Goal: Task Accomplishment & Management: Use online tool/utility

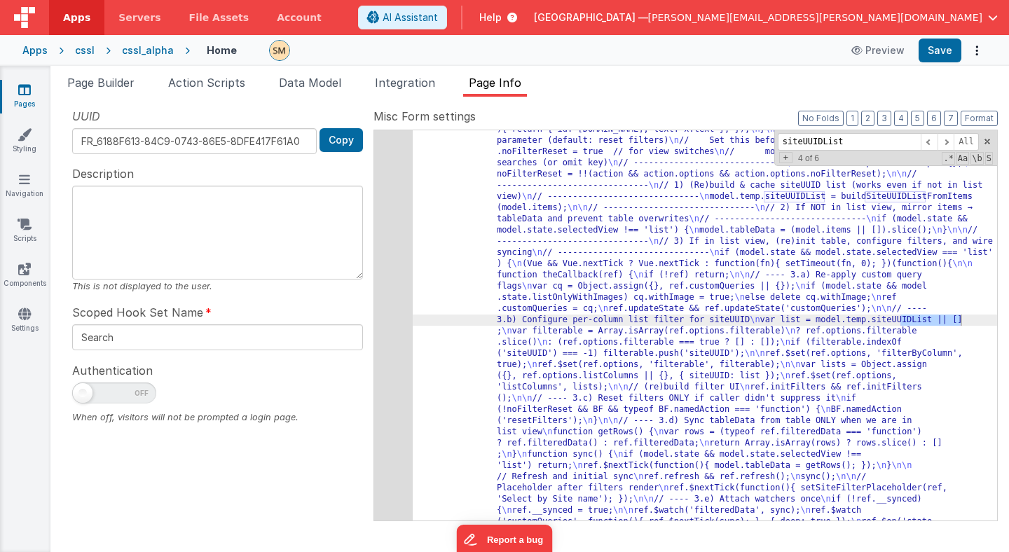
scroll to position [601, 0]
click at [75, 52] on div "cssl" at bounding box center [85, 50] width 20 height 14
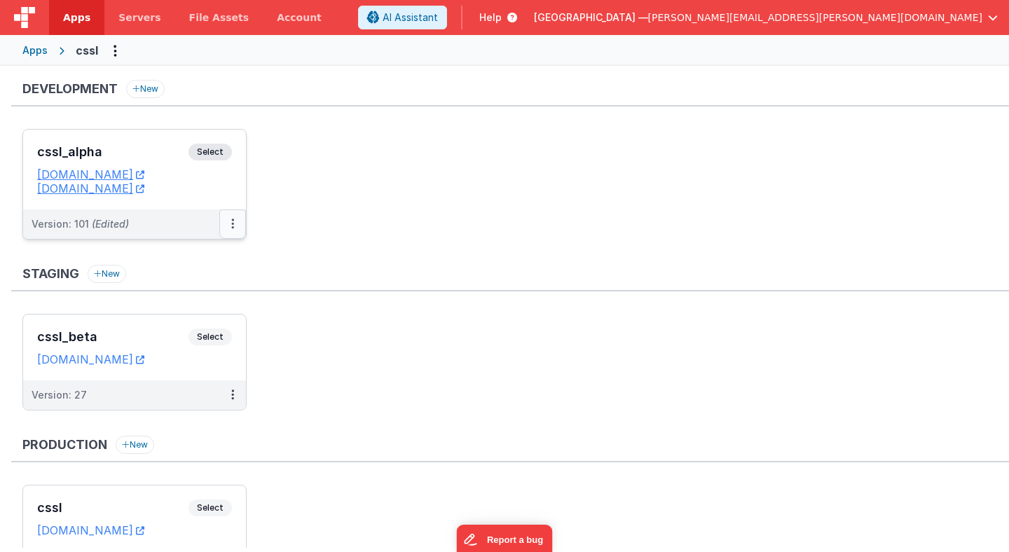
click at [233, 224] on icon at bounding box center [232, 224] width 3 height 1
click at [203, 310] on link "Deploy..." at bounding box center [184, 306] width 123 height 25
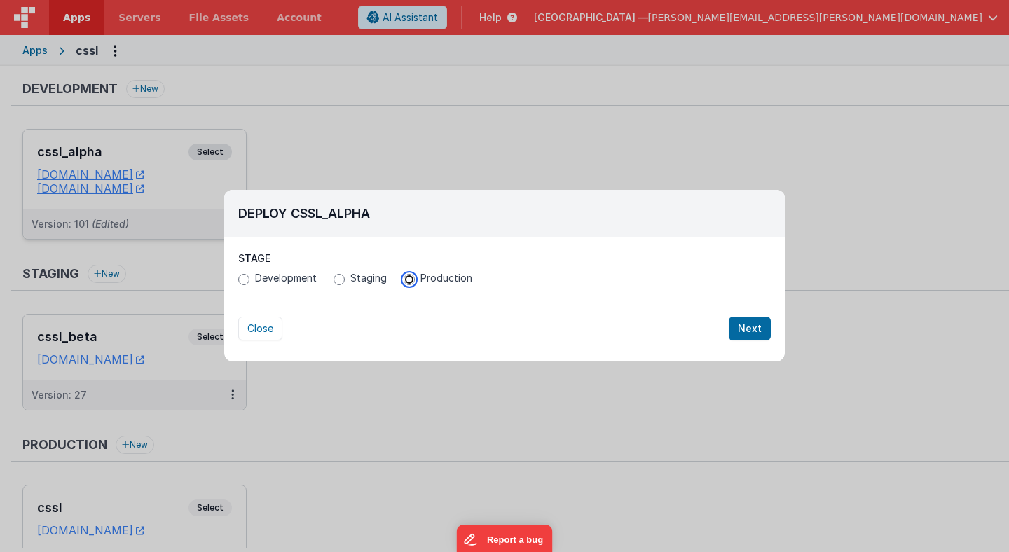
click at [409, 277] on input "Production" at bounding box center [409, 279] width 11 height 11
radio input "true"
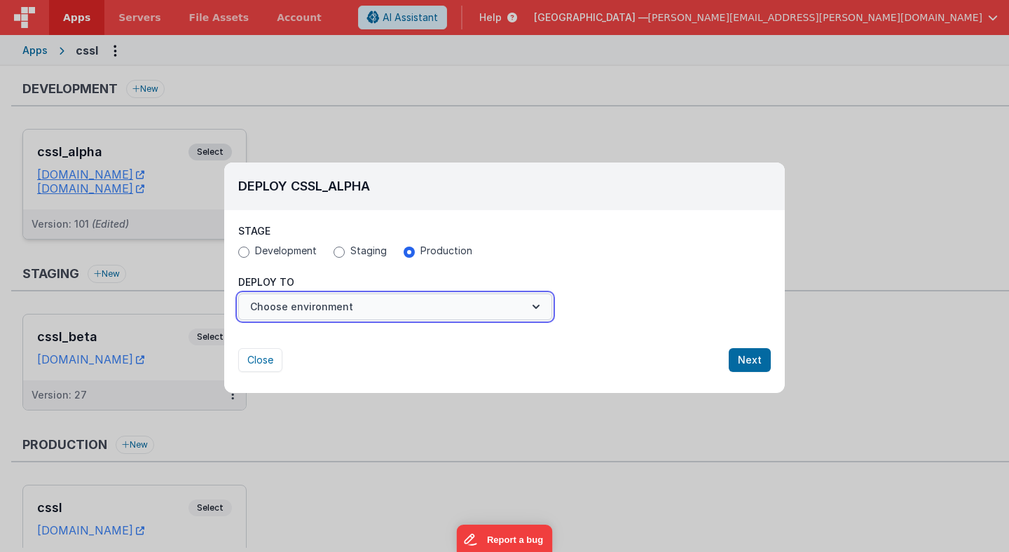
click at [421, 308] on button "Choose environment" at bounding box center [395, 307] width 314 height 27
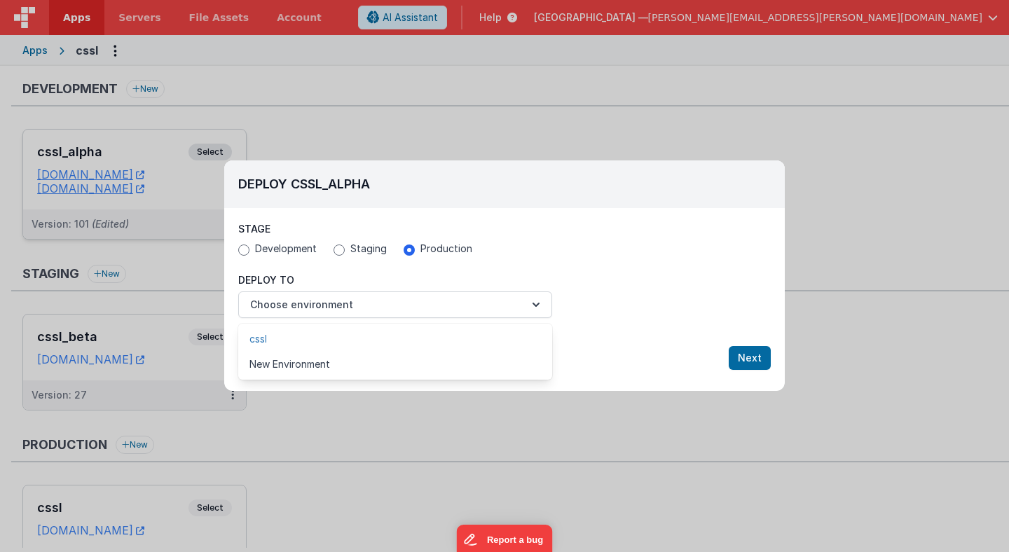
click at [412, 344] on link "cssl" at bounding box center [395, 339] width 314 height 25
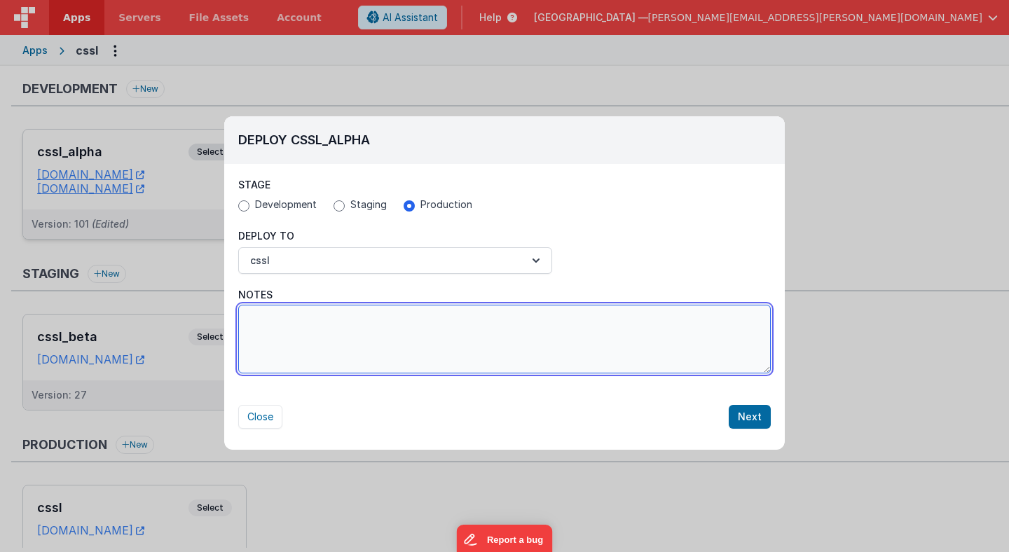
click at [608, 354] on textarea "Notes" at bounding box center [504, 339] width 533 height 69
type textarea "Reduced payload for selectValues dramatically..."
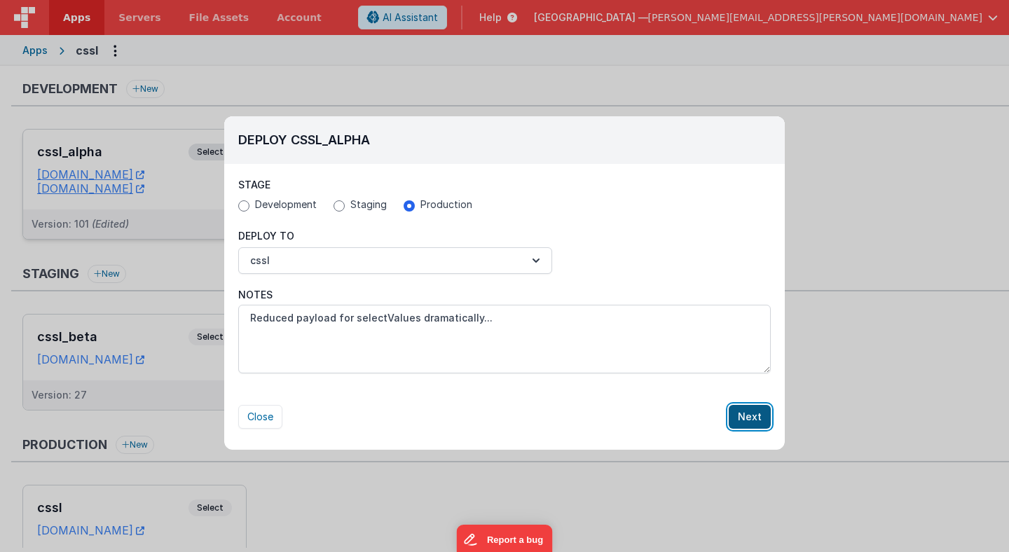
click at [753, 425] on button "Next" at bounding box center [750, 417] width 42 height 24
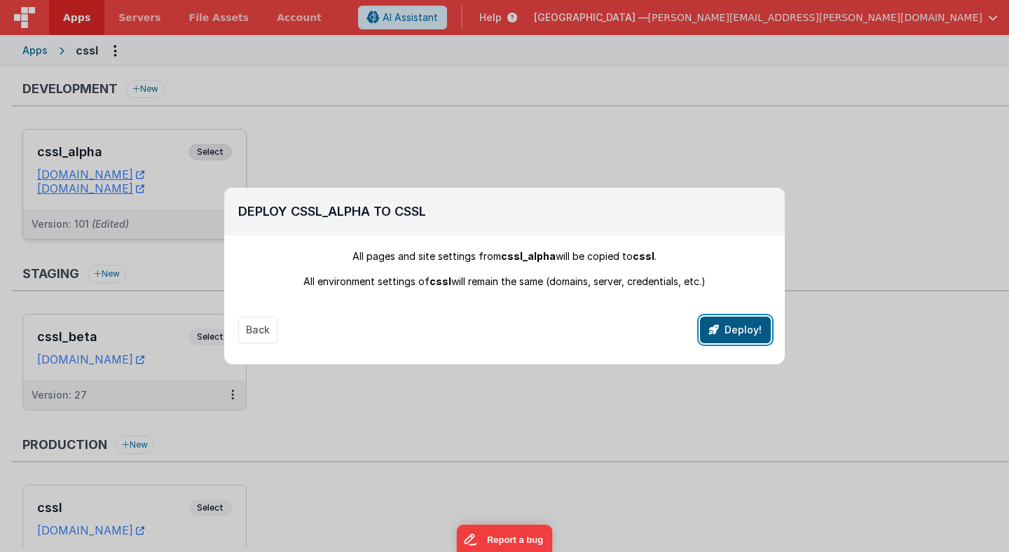
click at [749, 334] on button "Deploy!" at bounding box center [735, 330] width 71 height 27
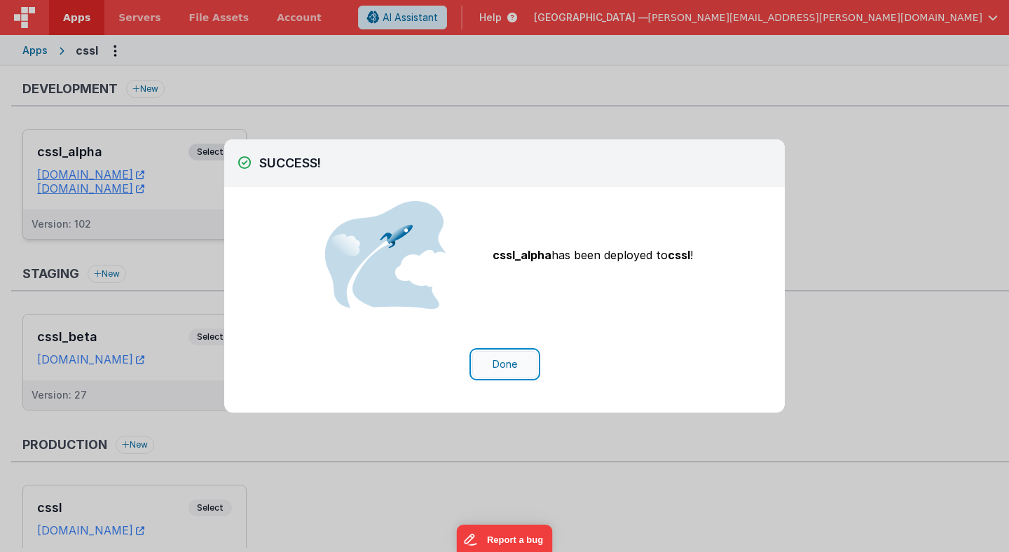
click at [515, 369] on button "Done" at bounding box center [504, 364] width 65 height 27
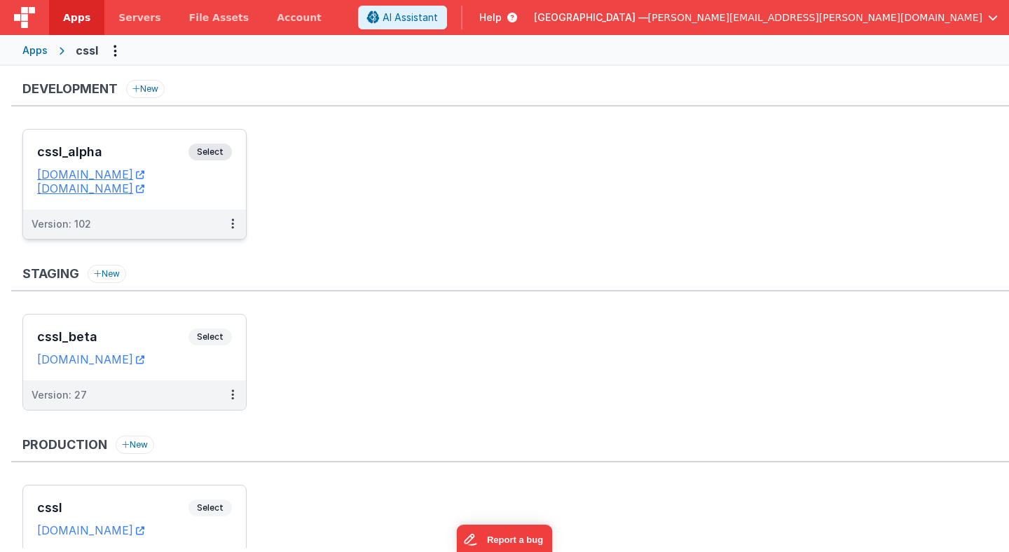
click at [218, 150] on span "Select" at bounding box center [210, 152] width 43 height 17
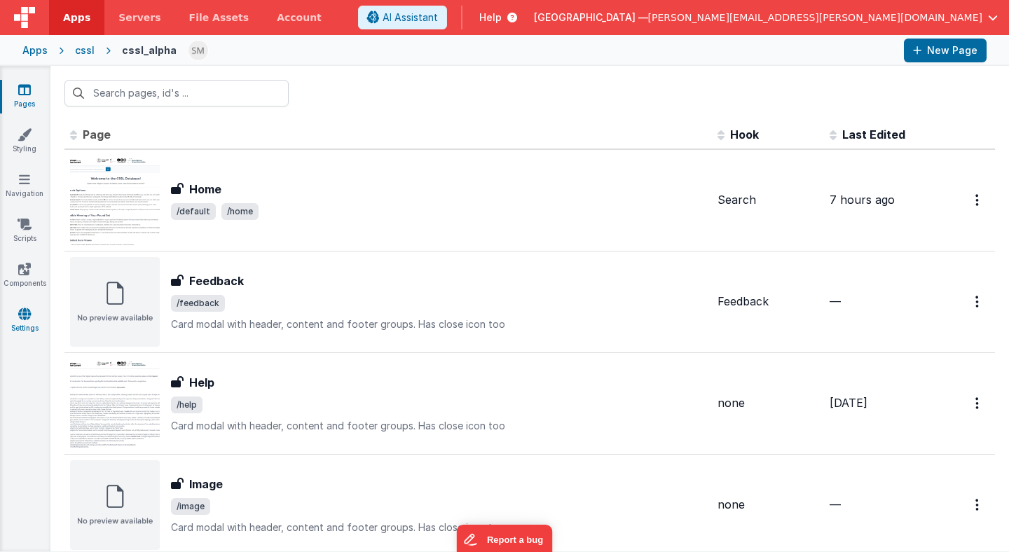
click at [26, 315] on icon at bounding box center [24, 314] width 13 height 14
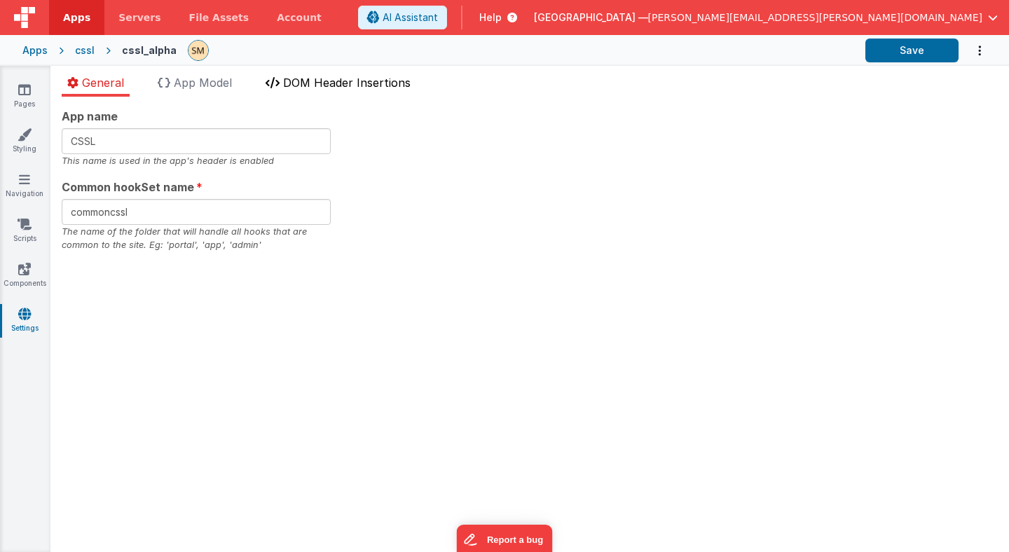
click at [313, 88] on span "DOM Header Insertions" at bounding box center [347, 83] width 128 height 14
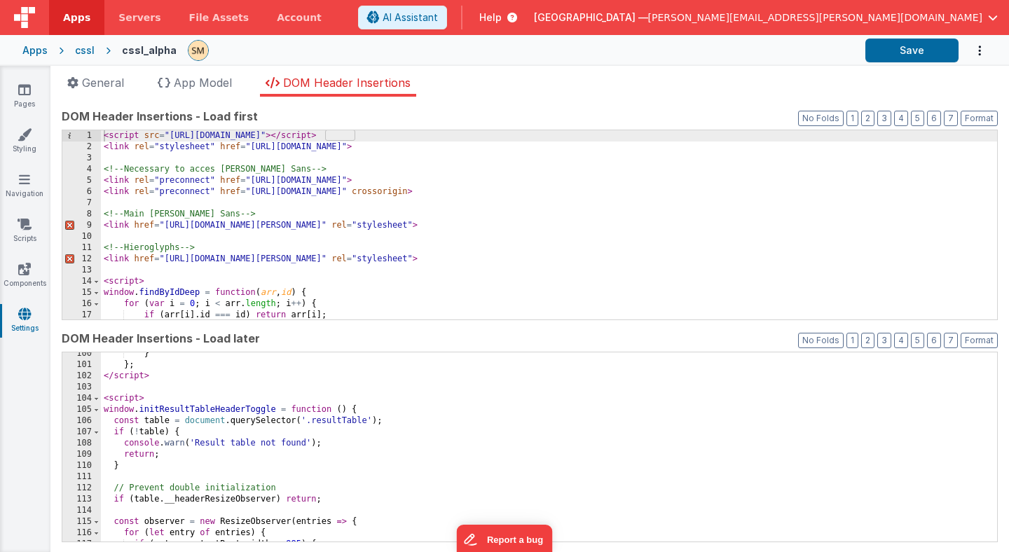
scroll to position [1111, 0]
click at [161, 490] on div "} } ; </ script > < script > window . initResultTableHeaderToggle = function ( …" at bounding box center [549, 458] width 896 height 212
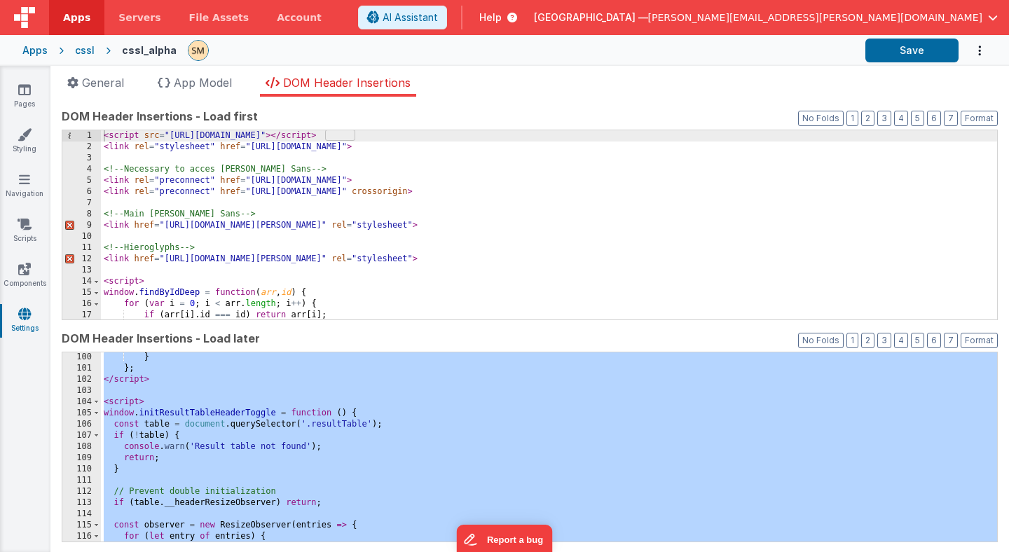
click at [274, 357] on div "} } ; </ script > < script > window . initResultTableHeaderToggle = function ( …" at bounding box center [549, 458] width 896 height 212
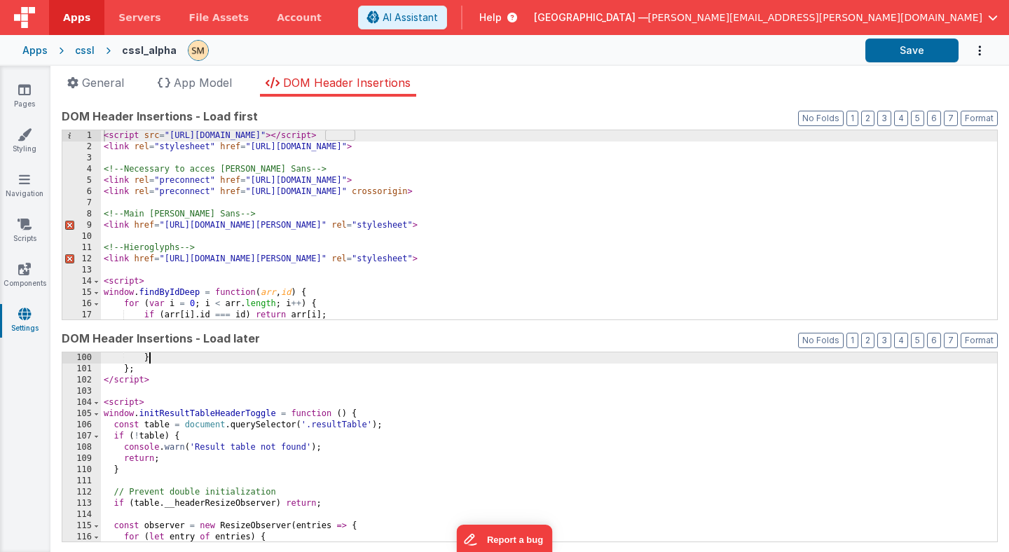
scroll to position [1110, 0]
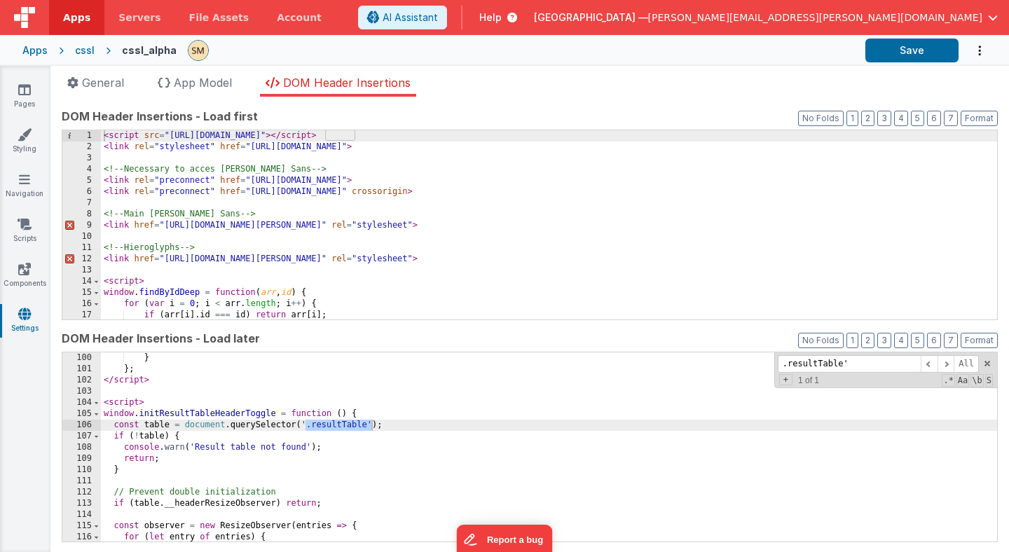
type input ".resultTable'"
click at [226, 423] on div "} } ; </ script > < script > window . initResultTableHeaderToggle = function ( …" at bounding box center [549, 459] width 896 height 212
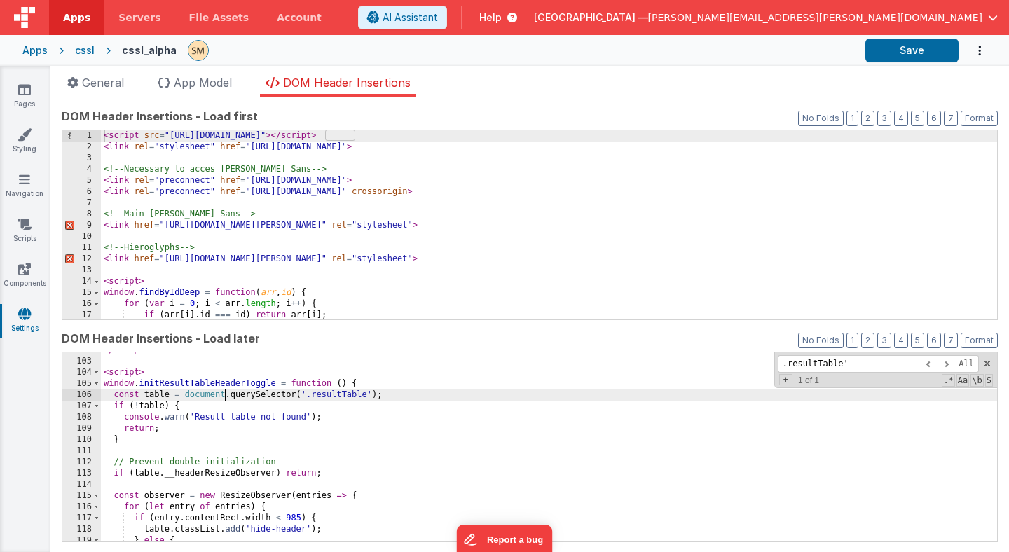
scroll to position [1140, 0]
click at [97, 385] on span at bounding box center [97, 383] width 8 height 11
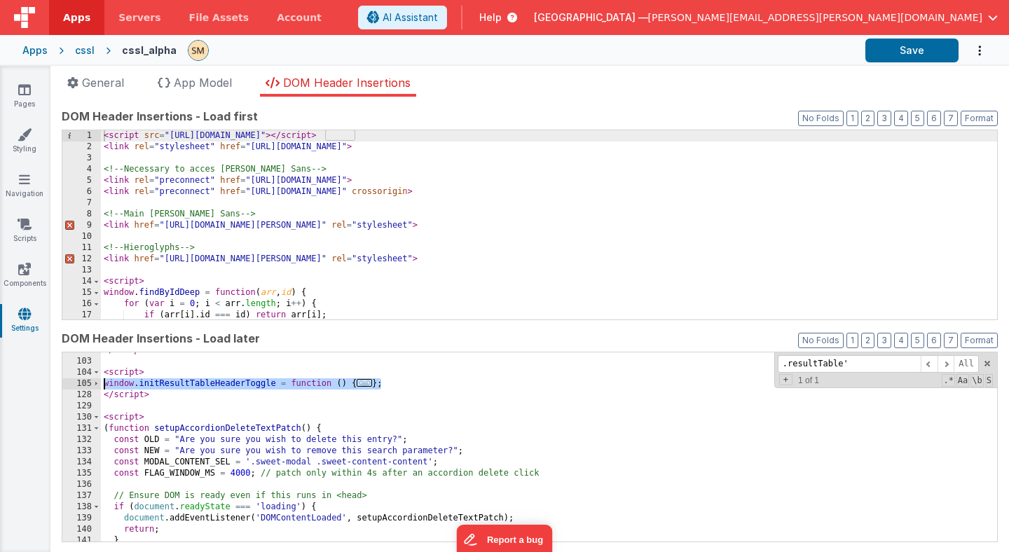
drag, startPoint x: 394, startPoint y: 383, endPoint x: 52, endPoint y: 386, distance: 342.1
click at [52, 386] on div "App name CSSL This name is used in the app's header is enabled Common hookSet n…" at bounding box center [529, 325] width 959 height 456
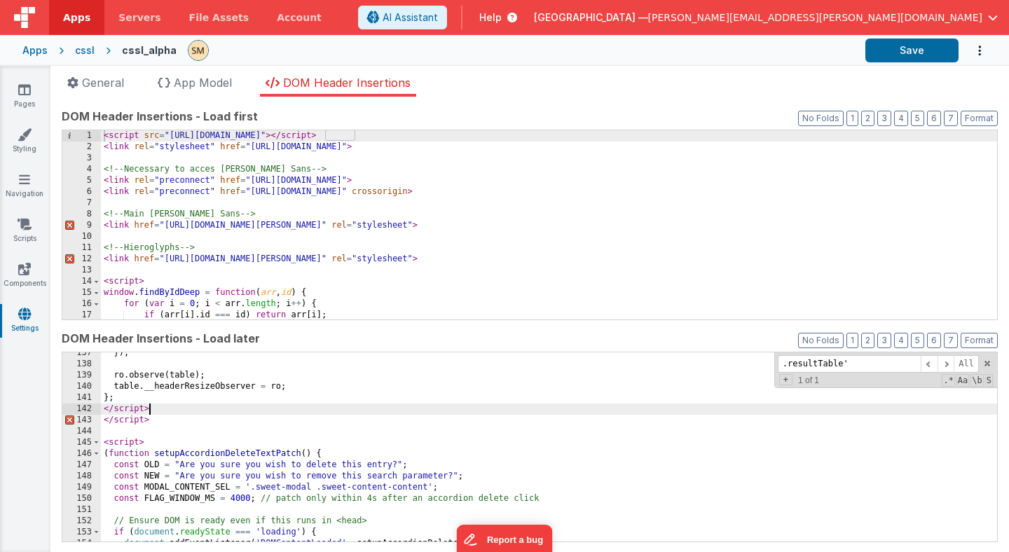
scroll to position [1510, 0]
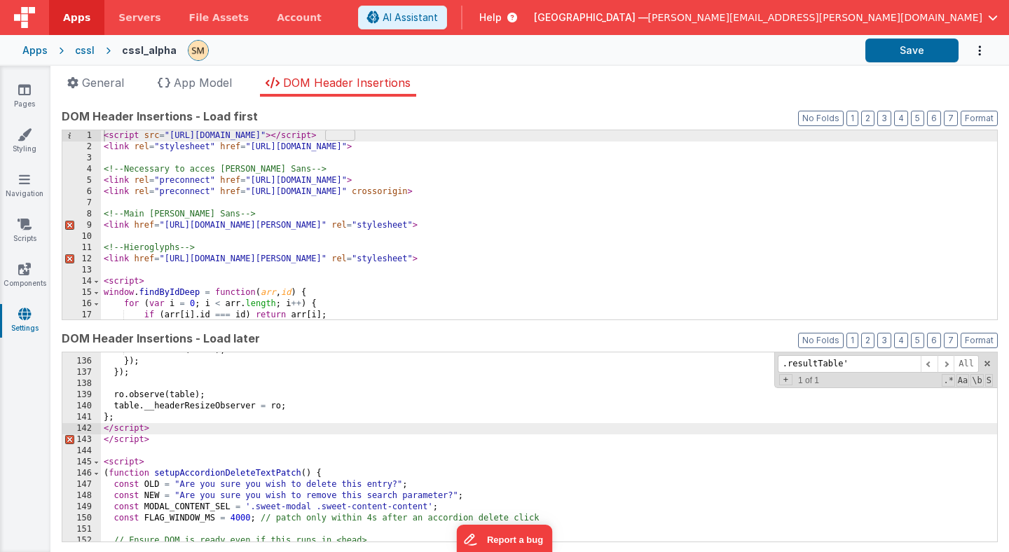
click at [160, 444] on div "ro . observe ( table ) ; }) ; }) ; ro . observe ( table ) ; table . __headerRes…" at bounding box center [549, 451] width 896 height 212
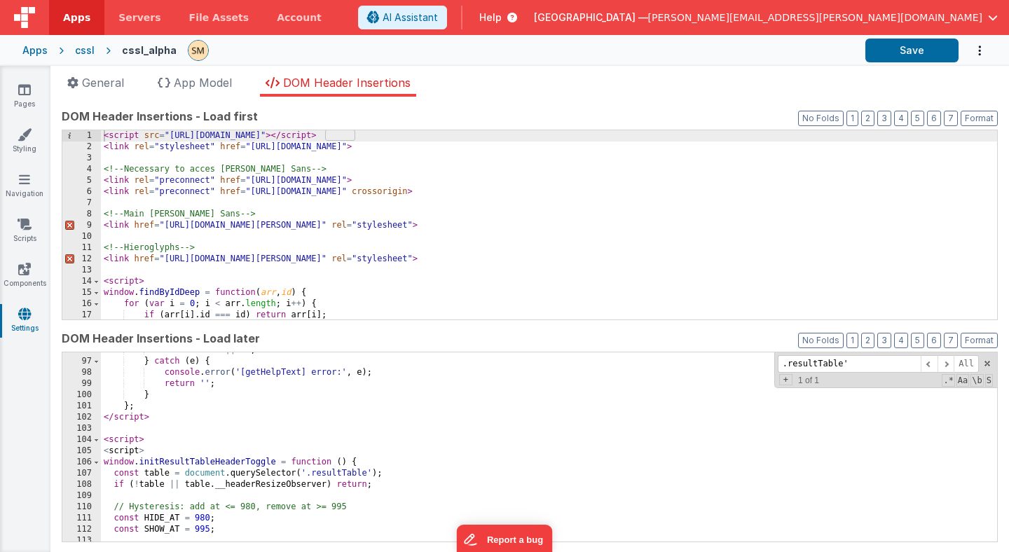
scroll to position [1079, 0]
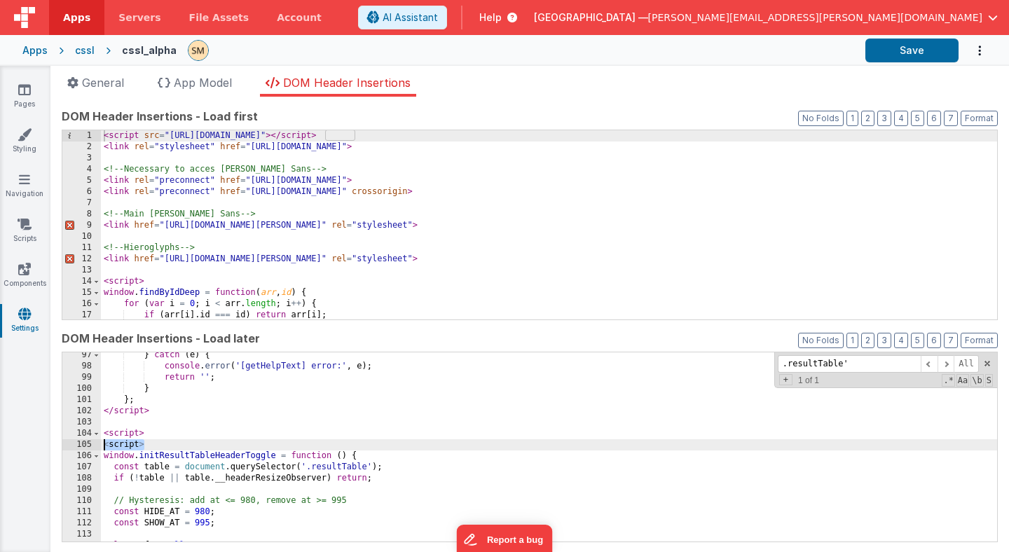
drag, startPoint x: 146, startPoint y: 446, endPoint x: 78, endPoint y: 446, distance: 68.0
click at [78, 446] on div "97 98 99 100 101 102 103 104 105 106 107 108 109 110 111 112 113 114 115 } catc…" at bounding box center [530, 447] width 936 height 191
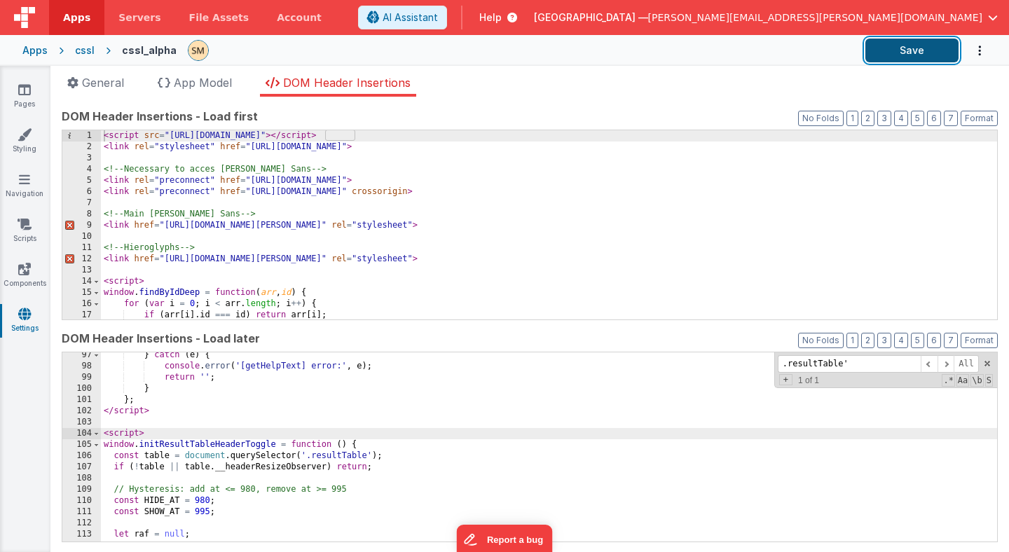
click at [925, 52] on button "Save" at bounding box center [912, 51] width 93 height 24
click at [29, 140] on icon at bounding box center [25, 135] width 14 height 14
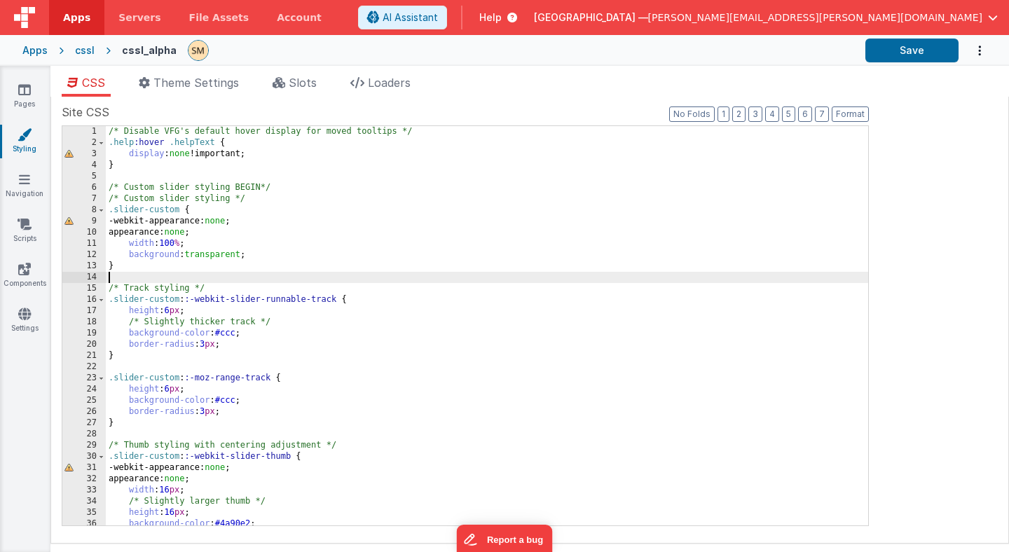
click at [221, 281] on div "/* Disable VFG's default hover display for moved tooltips */ .help :hover .help…" at bounding box center [487, 337] width 763 height 422
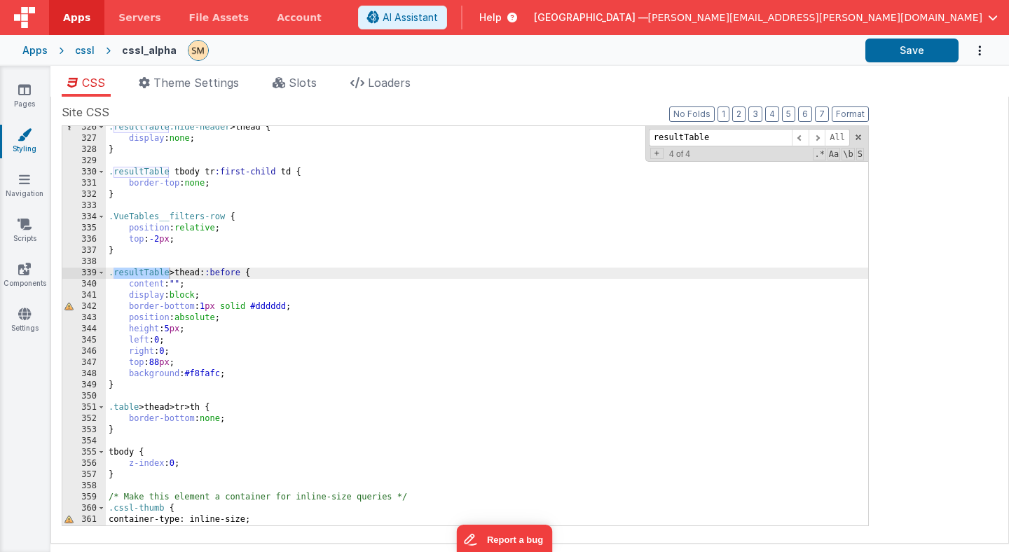
scroll to position [4037, 0]
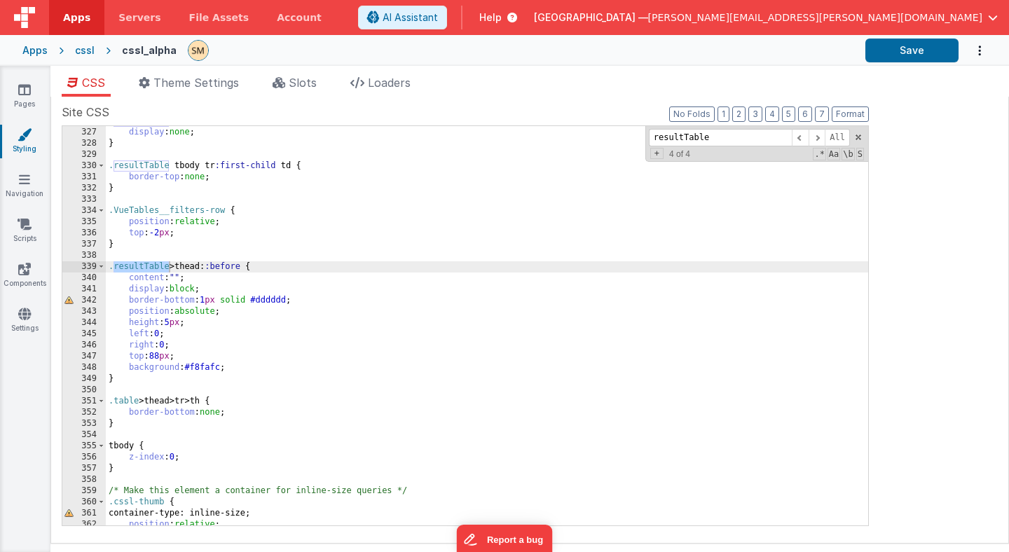
type input "resultTable"
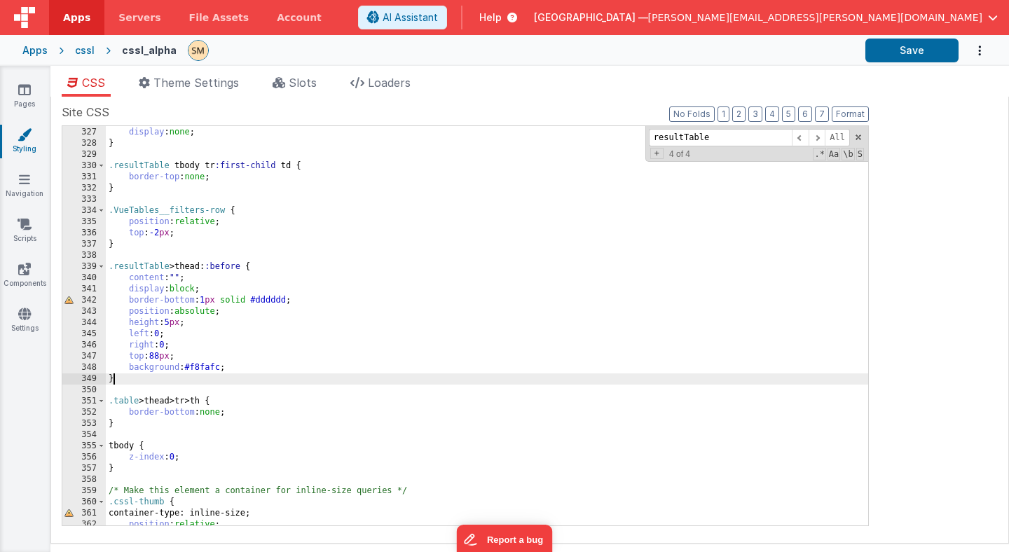
click at [129, 381] on div ".resultTable.hide-header > thead { display : none ; } .resultTable tbody tr :fi…" at bounding box center [487, 327] width 763 height 422
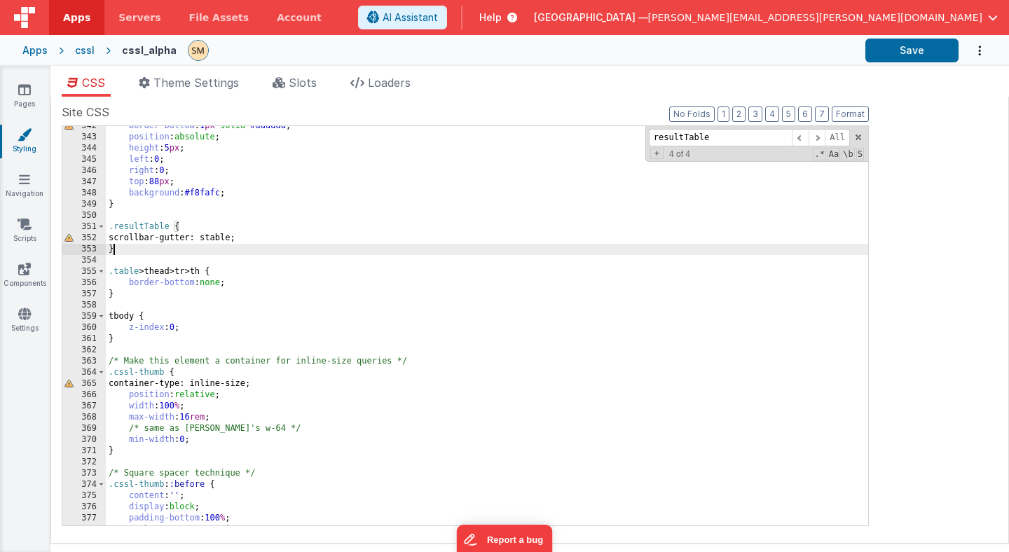
scroll to position [4220, 0]
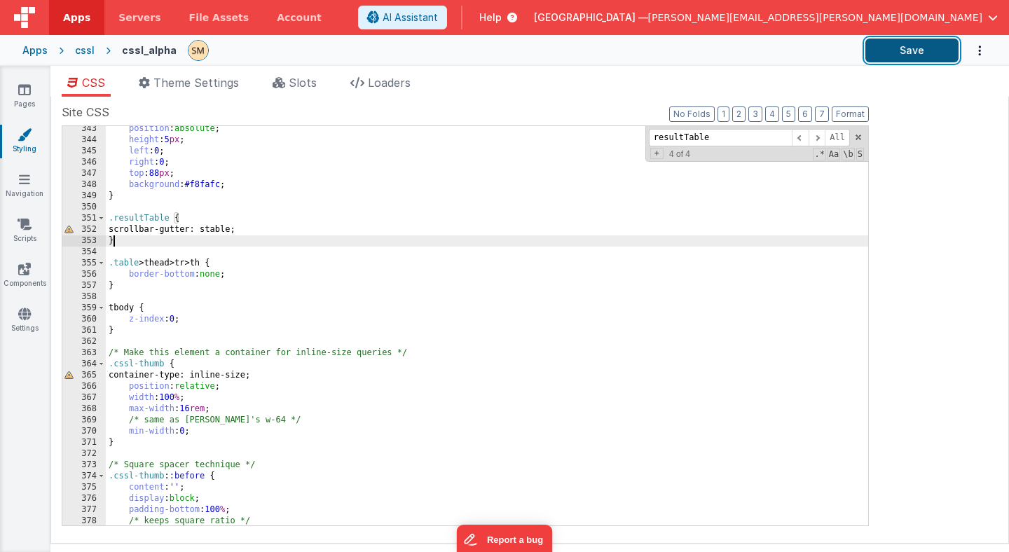
click at [925, 56] on button "Save" at bounding box center [912, 51] width 93 height 24
